Goal: Information Seeking & Learning: Compare options

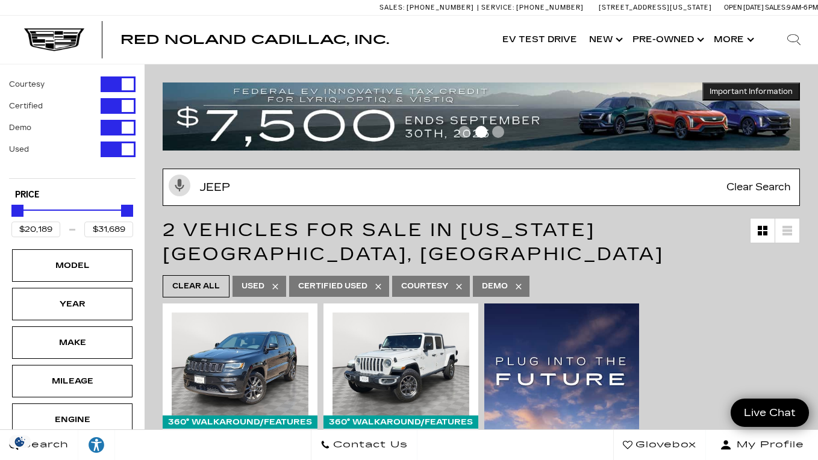
click at [440, 194] on input "jeep" at bounding box center [481, 187] width 637 height 37
type input "jee"
click at [440, 194] on input "jee" at bounding box center [481, 187] width 637 height 37
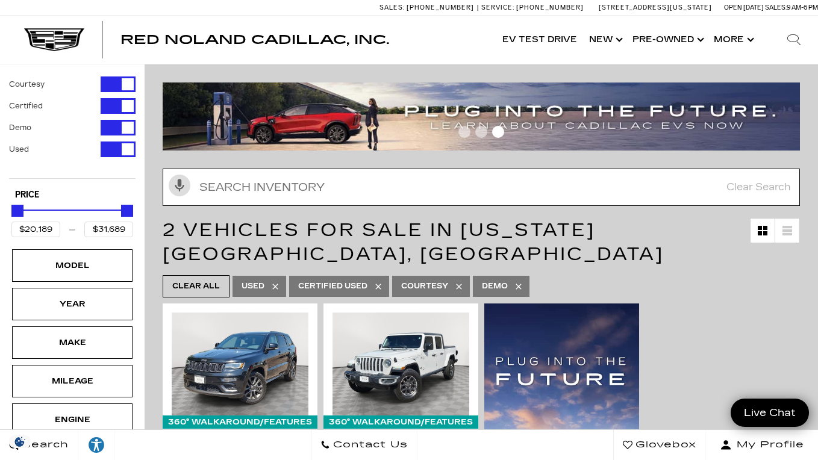
type input "m"
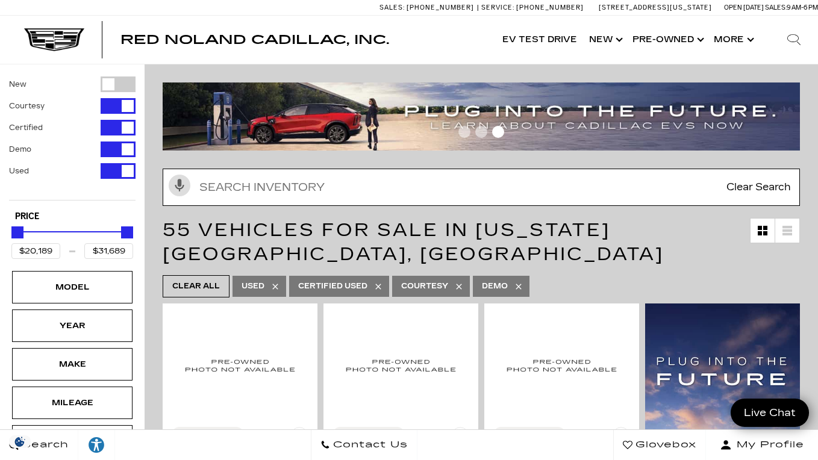
type input "$5,500"
type input "$134,955"
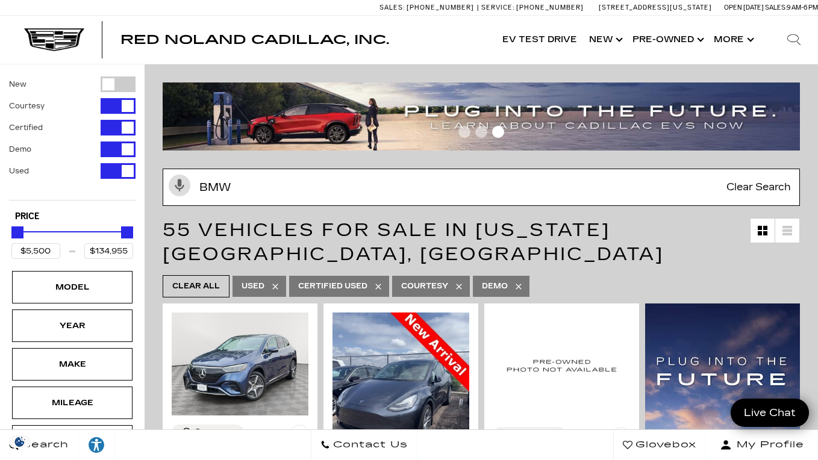
type input "bmw"
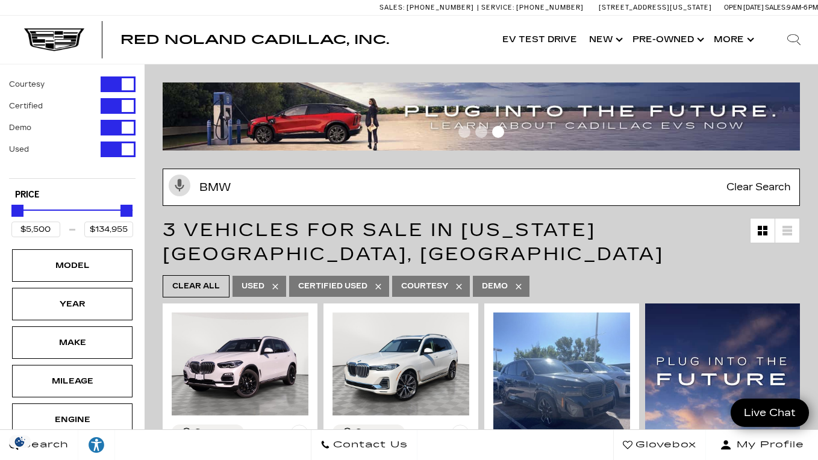
type input "$32,000"
type input "$85,189"
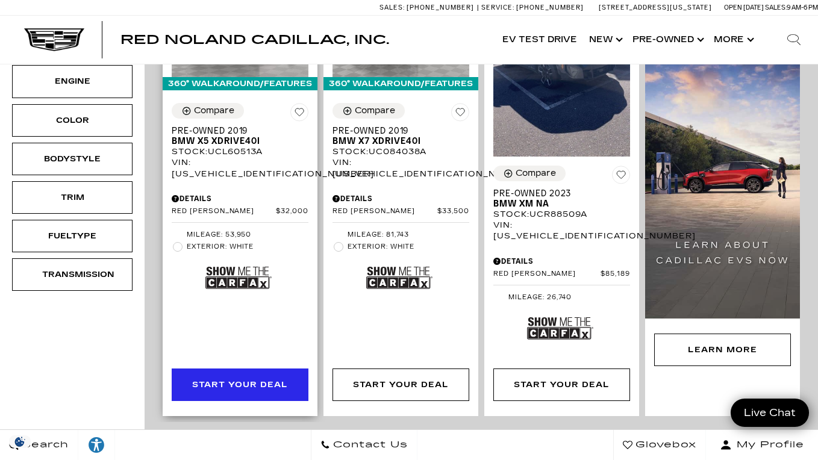
scroll to position [338, 0]
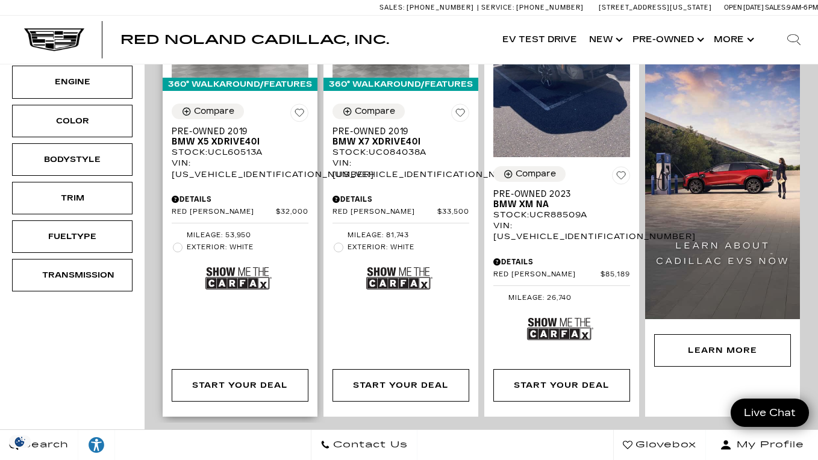
click at [247, 261] on img at bounding box center [238, 278] width 66 height 44
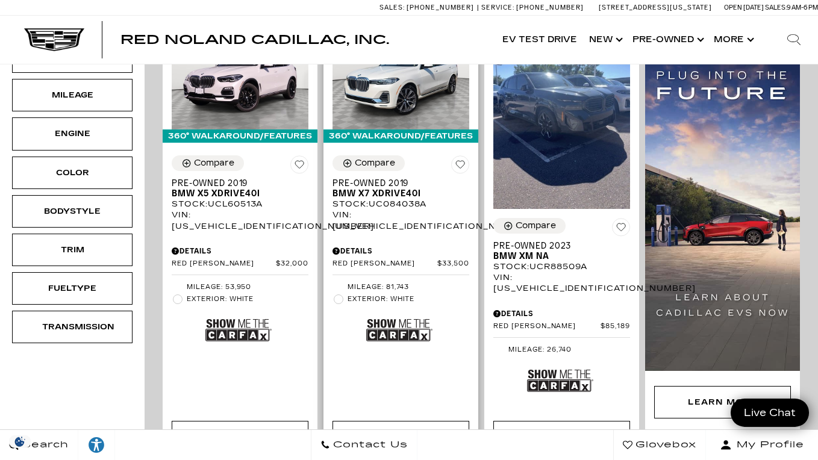
scroll to position [290, 0]
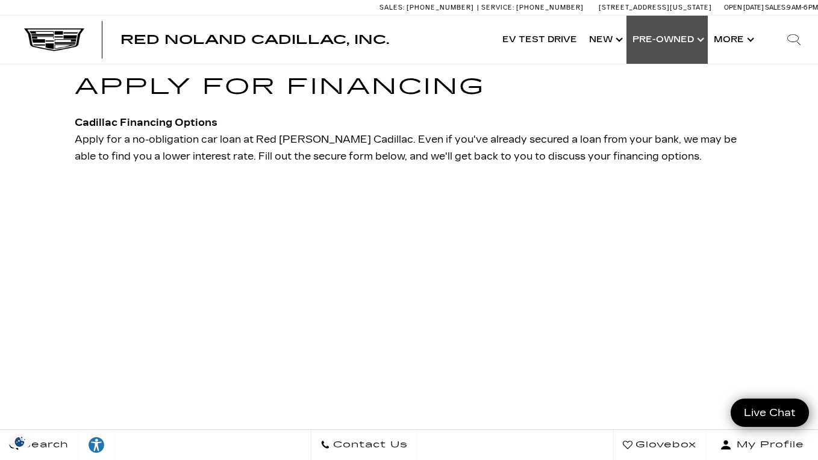
click at [685, 40] on link "Show Pre-Owned" at bounding box center [666, 40] width 81 height 48
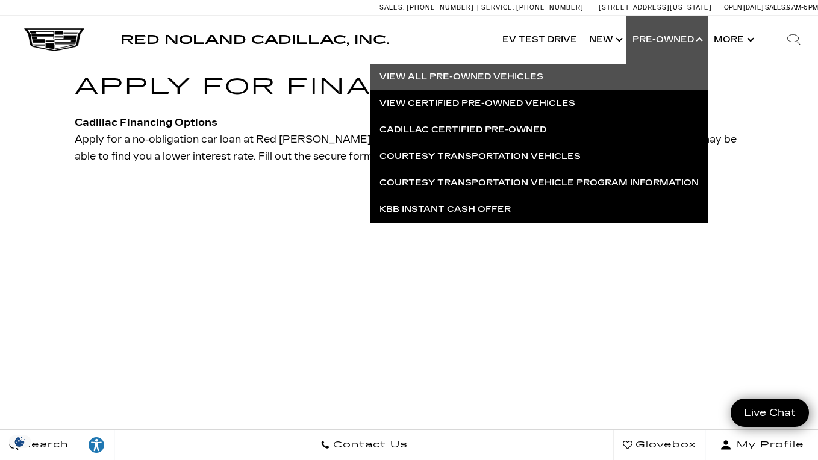
click at [529, 79] on link "View All Pre-Owned Vehicles" at bounding box center [538, 77] width 337 height 26
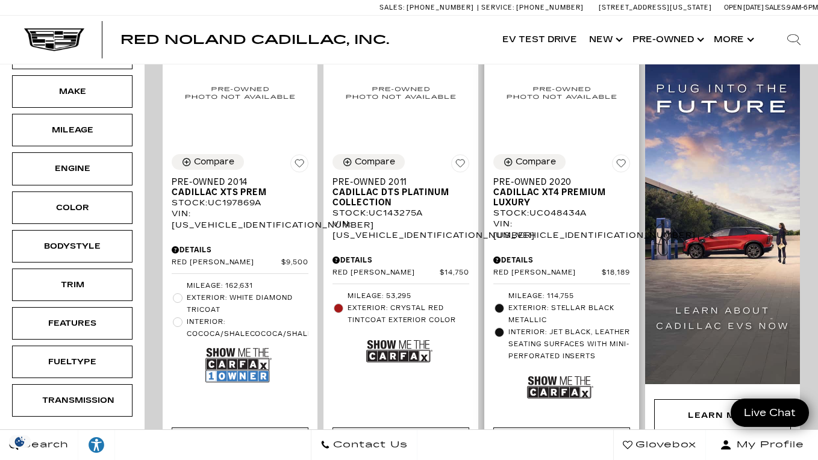
scroll to position [295, 0]
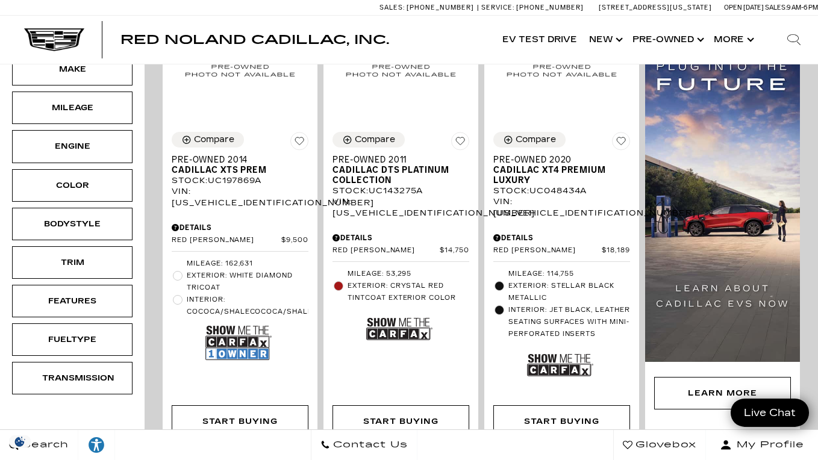
click at [229, 1] on div "Sales: [PHONE_NUMBER] Service: [PHONE_NUMBER] [STREET_ADDRESS][US_STATE] Open […" at bounding box center [409, 7] width 818 height 15
